Goal: Task Accomplishment & Management: Use online tool/utility

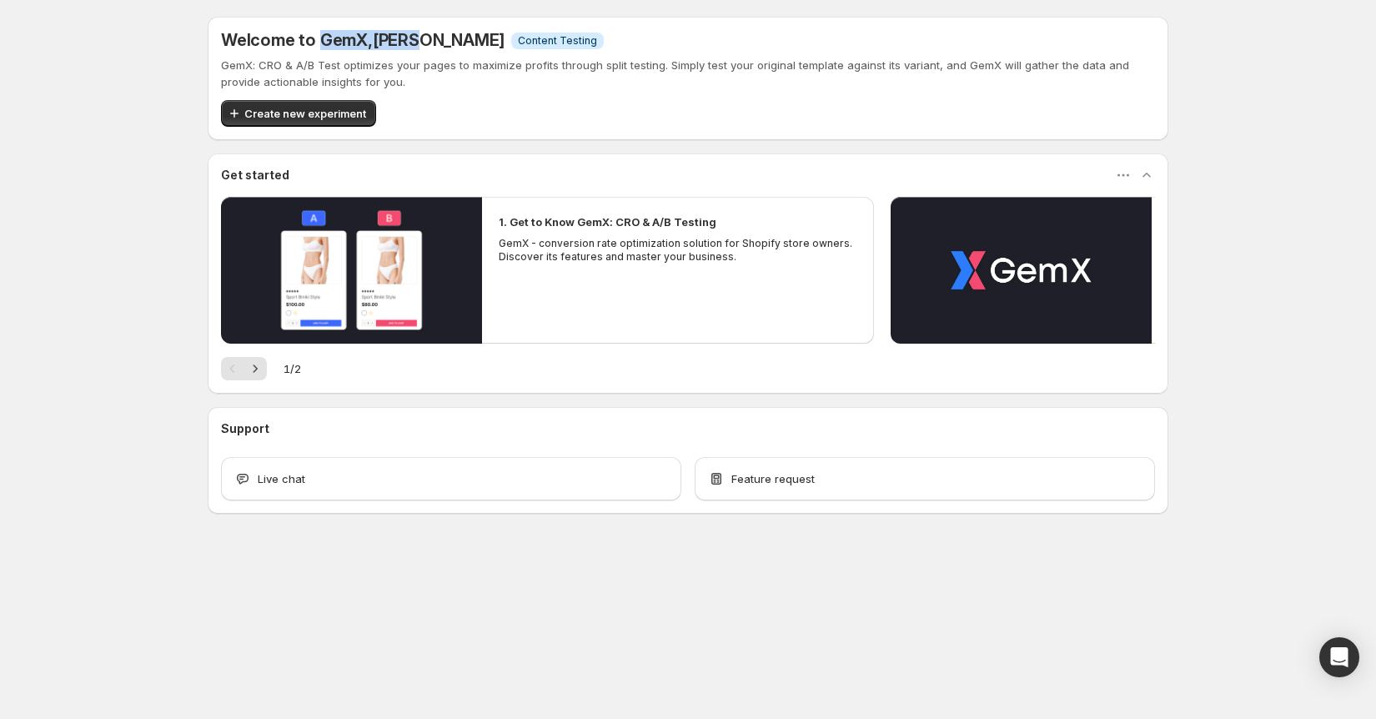
drag, startPoint x: 317, startPoint y: 35, endPoint x: 418, endPoint y: 43, distance: 101.3
click at [418, 43] on h5 "Welcome to GemX , [PERSON_NAME]" at bounding box center [363, 40] width 284 height 20
click at [421, 47] on span ", [PERSON_NAME]" at bounding box center [436, 40] width 137 height 20
click at [302, 104] on button "Create new experiment" at bounding box center [298, 113] width 155 height 27
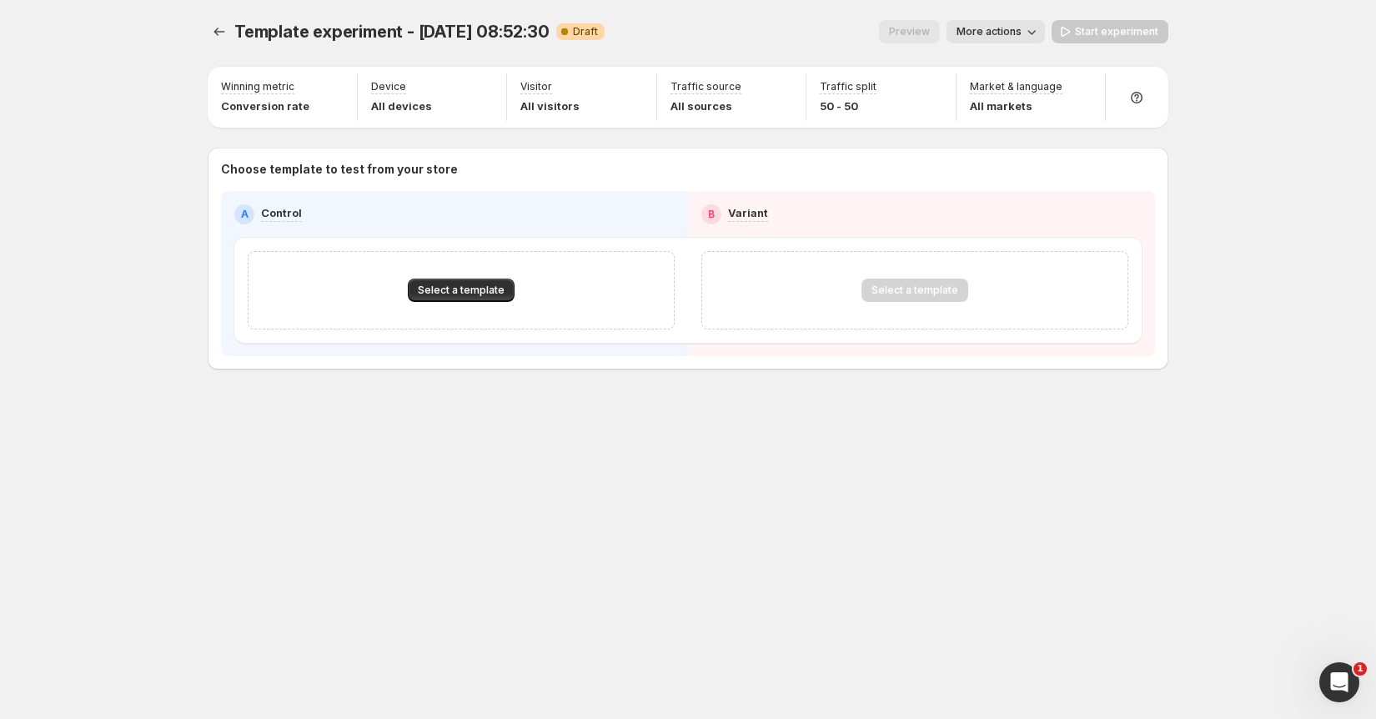
click at [1005, 29] on span "More actions" at bounding box center [989, 31] width 65 height 13
click at [1005, 28] on span "More actions" at bounding box center [989, 31] width 65 height 13
click at [339, 84] on icon "button" at bounding box center [335, 88] width 11 height 11
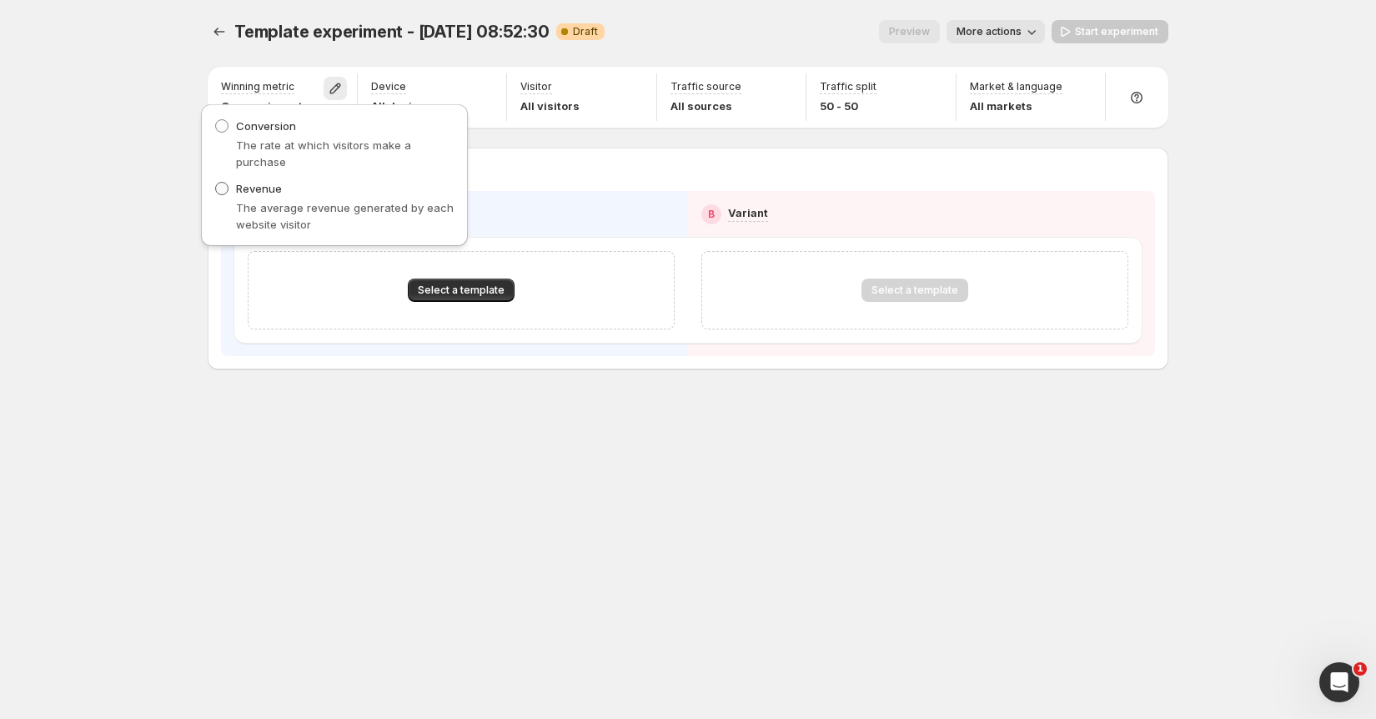
click at [245, 193] on span "Revenue" at bounding box center [259, 188] width 46 height 13
click at [258, 148] on p "The rate at which visitors make a purchase" at bounding box center [345, 153] width 219 height 33
click at [259, 139] on p "The rate at which visitors make a purchase" at bounding box center [345, 153] width 219 height 33
click at [257, 123] on span "Conversion" at bounding box center [266, 125] width 60 height 13
click at [235, 211] on div "The average revenue generated by each website visitor" at bounding box center [334, 215] width 240 height 33
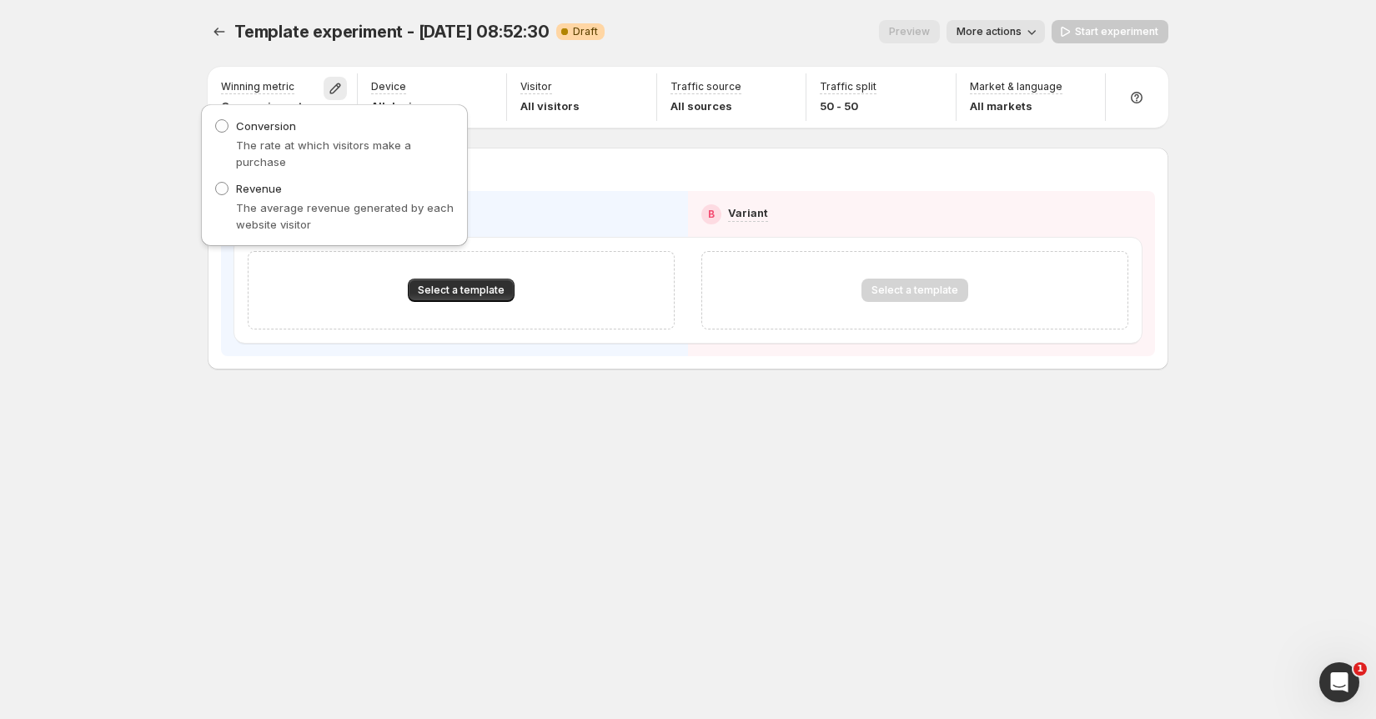
click at [238, 197] on div "Revenue The average revenue generated by each website visitor" at bounding box center [334, 206] width 240 height 53
click at [232, 197] on div "Revenue The average revenue generated by each website visitor" at bounding box center [334, 206] width 240 height 53
click at [231, 194] on label "Revenue" at bounding box center [248, 188] width 68 height 17
click at [173, 204] on div "Template experiment - [DATE] 08:52:30. This page is ready Template experiment -…" at bounding box center [688, 359] width 1376 height 719
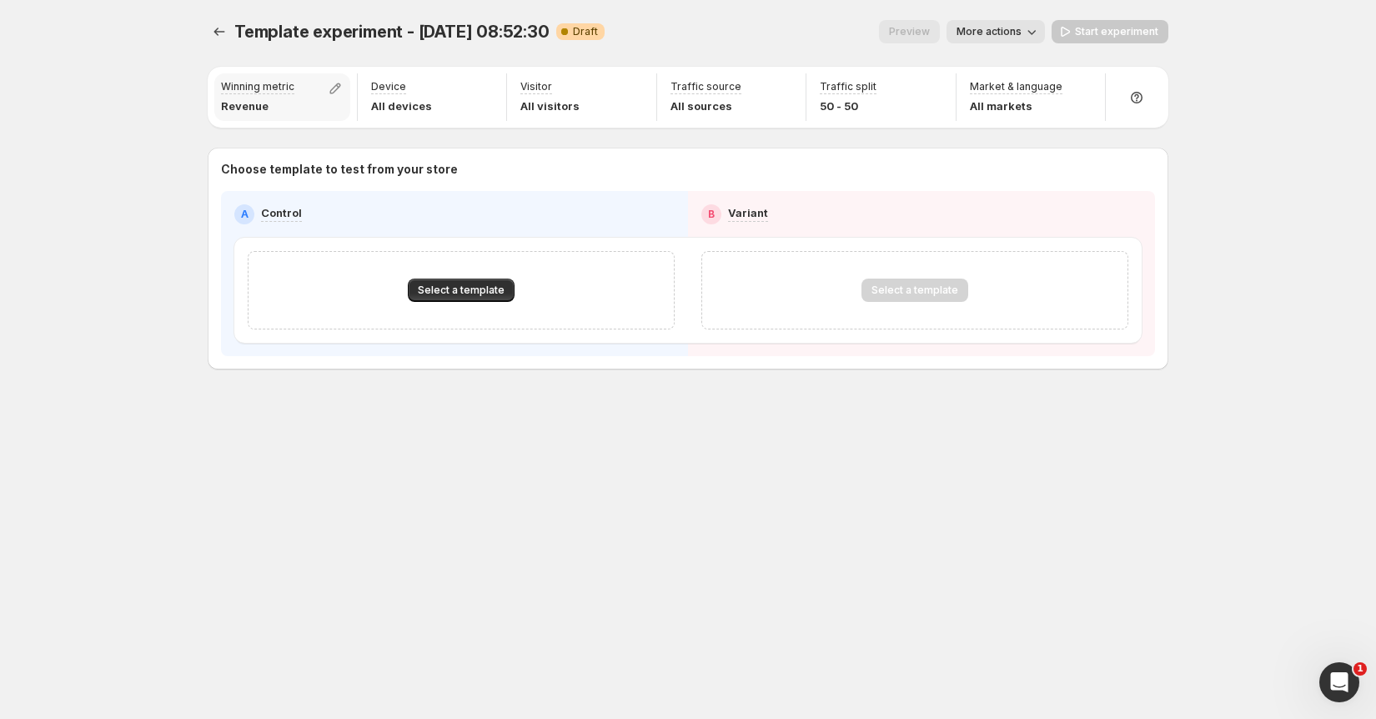
click at [272, 99] on p "Revenue" at bounding box center [257, 106] width 73 height 17
click at [329, 82] on icon "button" at bounding box center [335, 88] width 17 height 17
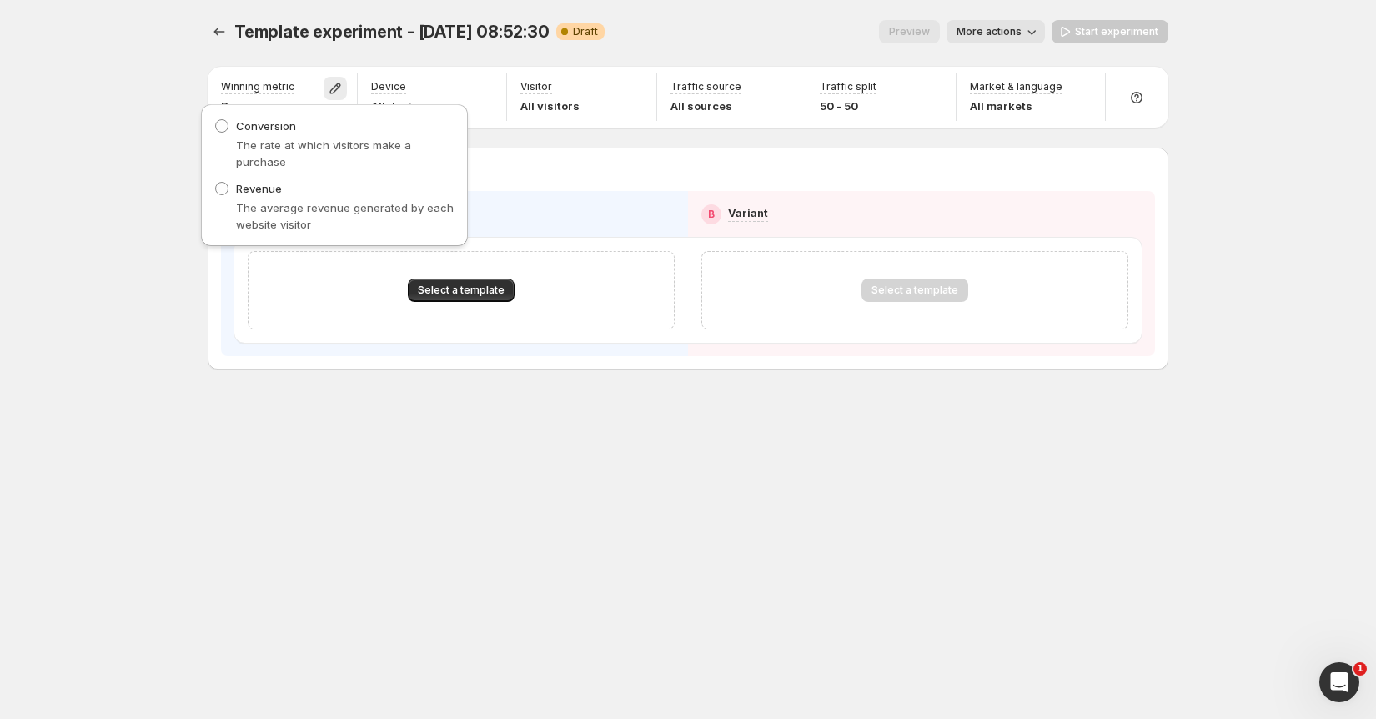
click at [100, 97] on div "Template experiment - [DATE] 08:52:30. This page is ready Template experiment -…" at bounding box center [688, 359] width 1376 height 719
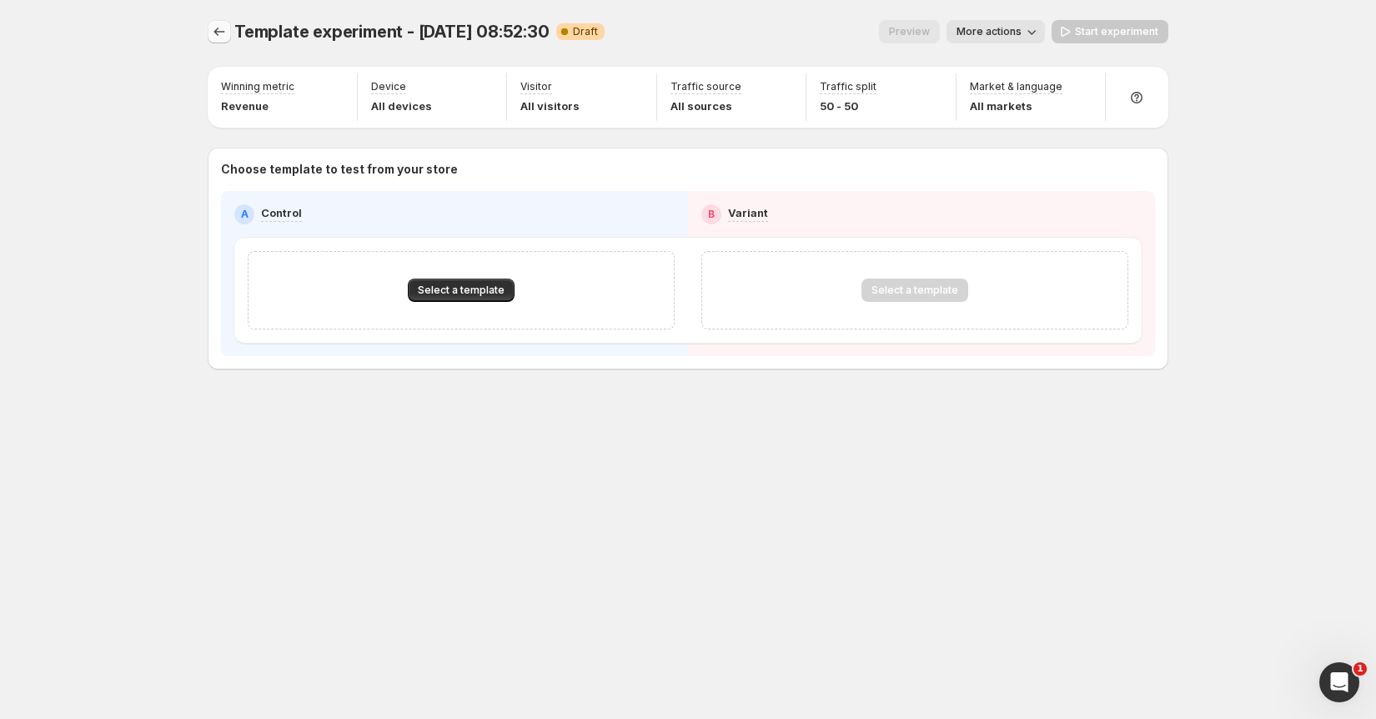
click at [229, 30] on button "Experiments" at bounding box center [219, 31] width 23 height 23
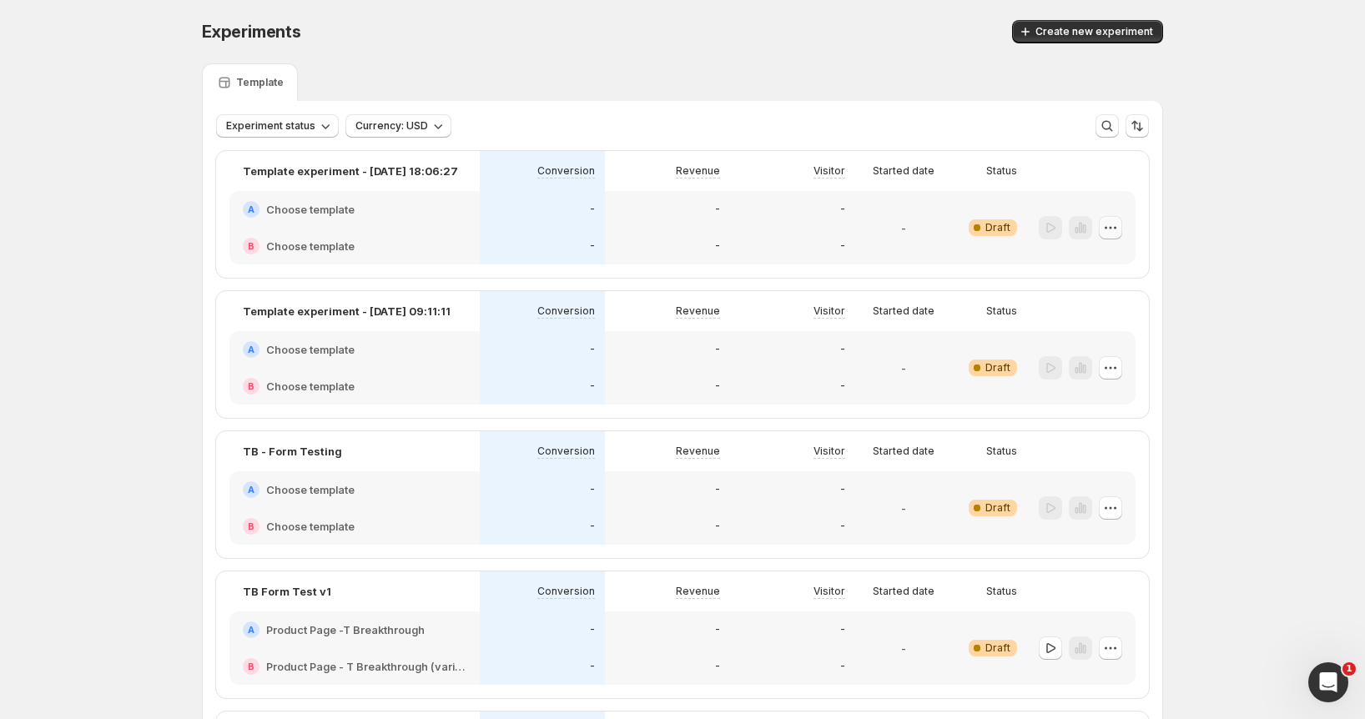
click at [1119, 224] on icon "button" at bounding box center [1110, 227] width 17 height 17
click at [1110, 335] on button "Delete" at bounding box center [1116, 346] width 113 height 27
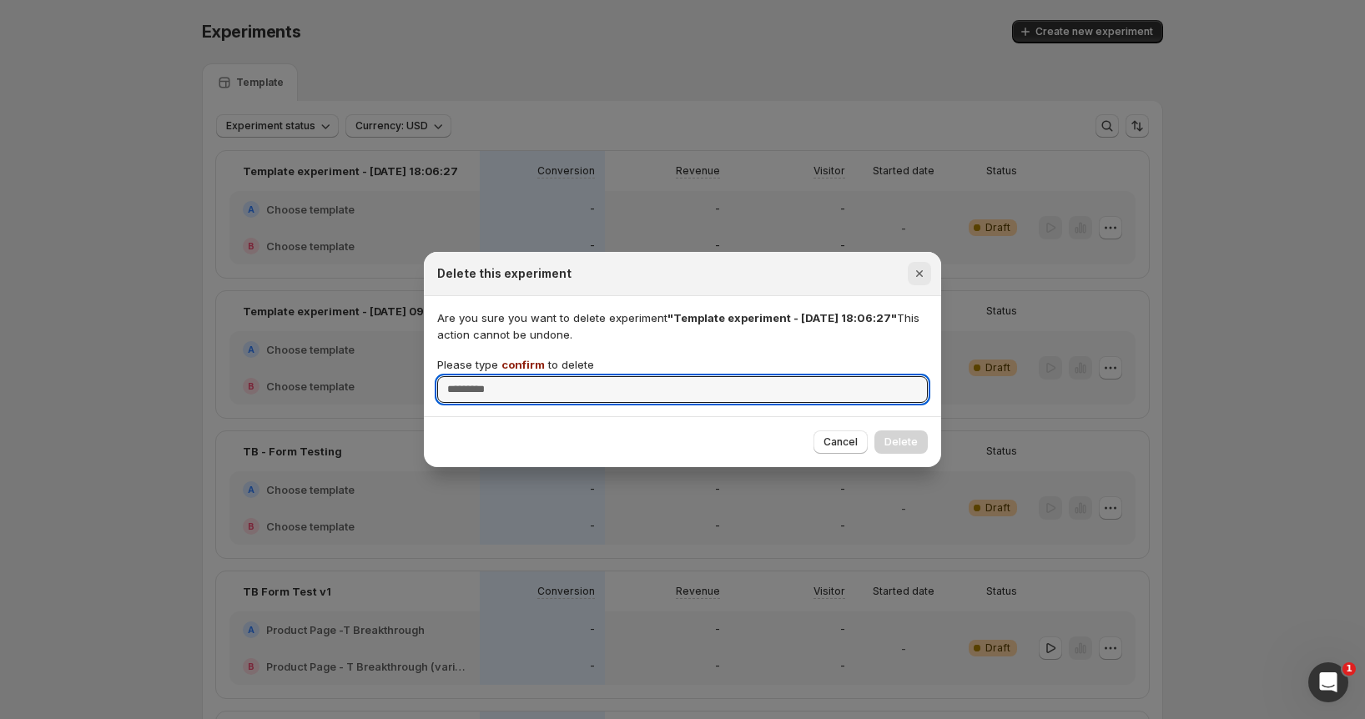
click at [922, 268] on icon "Close" at bounding box center [919, 273] width 17 height 17
